Goal: Information Seeking & Learning: Learn about a topic

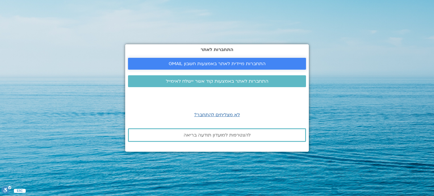
click at [235, 60] on link "התחברות מיידית לאתר באמצעות חשבון GMAIL" at bounding box center [217, 64] width 178 height 12
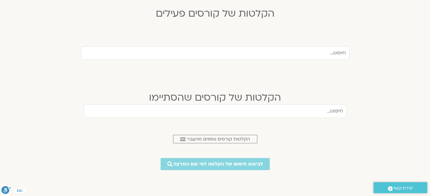
scroll to position [170, 0]
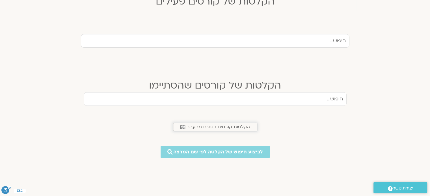
click at [216, 127] on span "הקלטות קורסים נוספים מהעבר" at bounding box center [218, 127] width 63 height 5
